Goal: Navigation & Orientation: Find specific page/section

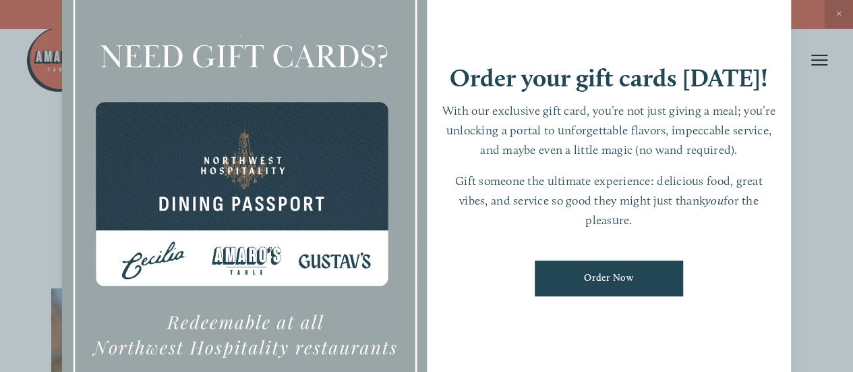
click at [812, 59] on div at bounding box center [426, 186] width 853 height 372
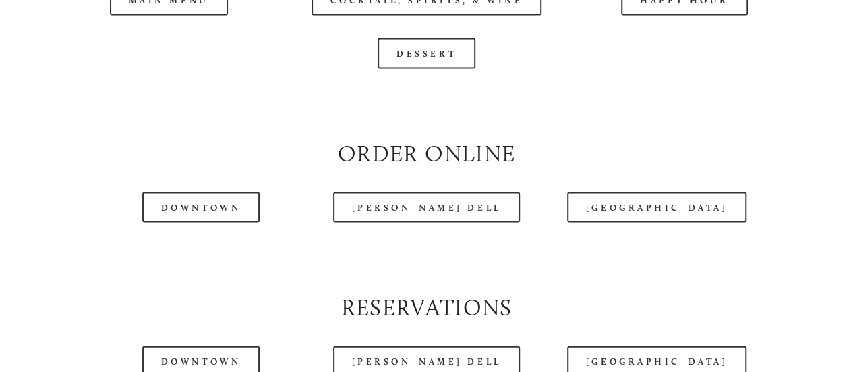
scroll to position [1349, 0]
click at [146, 30] on div at bounding box center [392, 26] width 732 height 69
click at [173, 38] on div at bounding box center [392, 26] width 732 height 69
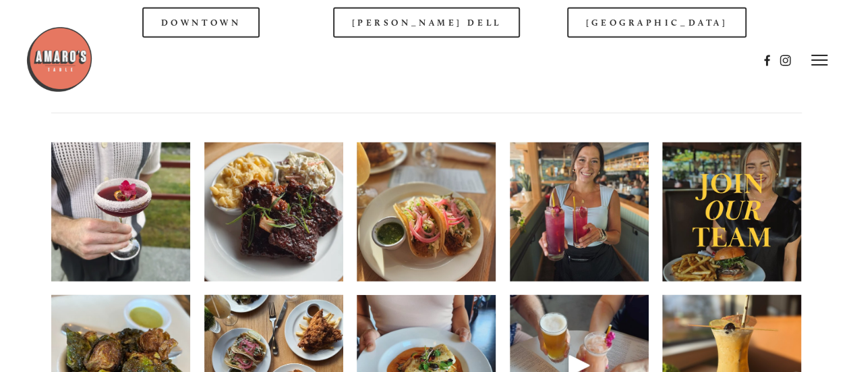
scroll to position [1484, 0]
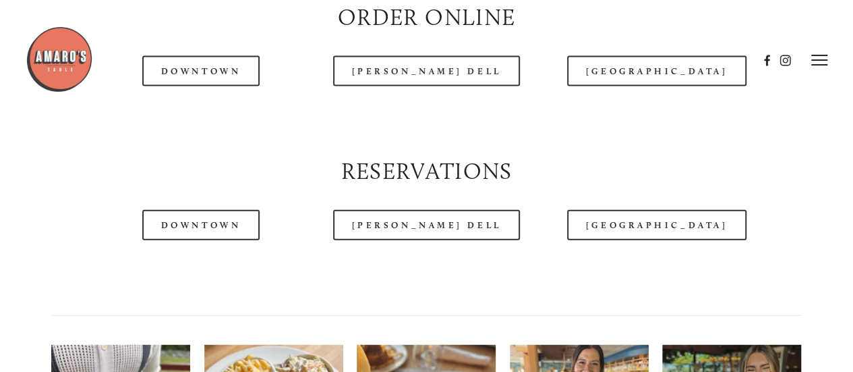
click at [212, 111] on header "Menu Order Now Visit Gallery 0" at bounding box center [427, 60] width 802 height 121
click at [206, 106] on header "Menu Order Now Visit Gallery 0" at bounding box center [427, 60] width 802 height 121
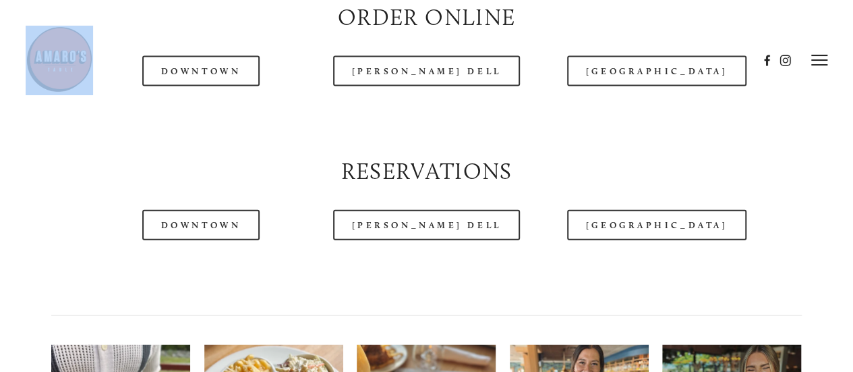
click at [206, 106] on header "Menu Order Now Visit Gallery 0" at bounding box center [427, 60] width 802 height 121
click at [206, 107] on header "Menu Order Now Visit Gallery 0" at bounding box center [427, 60] width 802 height 121
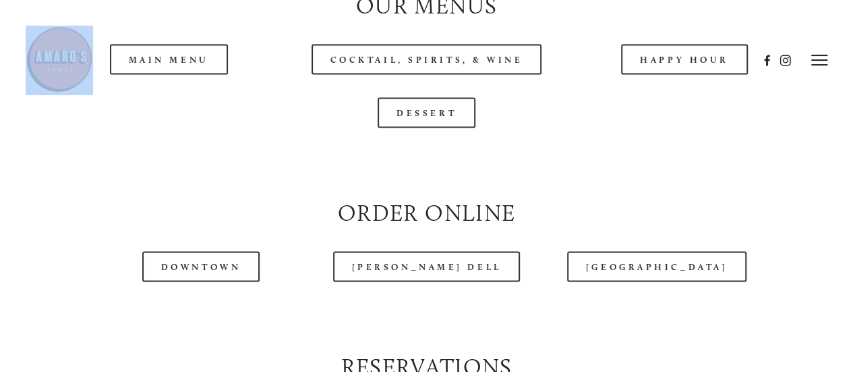
scroll to position [1214, 0]
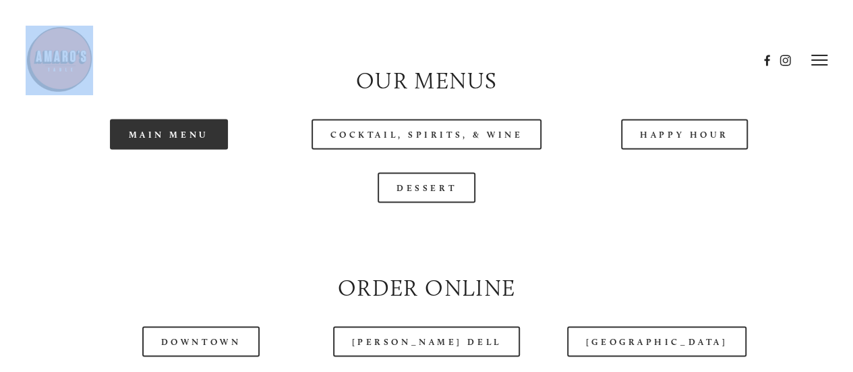
click at [204, 149] on link "Main Menu" at bounding box center [169, 134] width 118 height 30
